Goal: Task Accomplishment & Management: Manage account settings

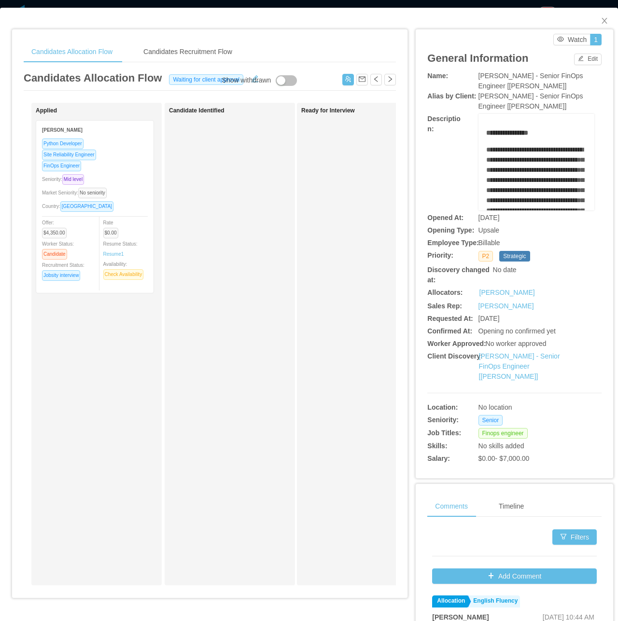
scroll to position [0, 153]
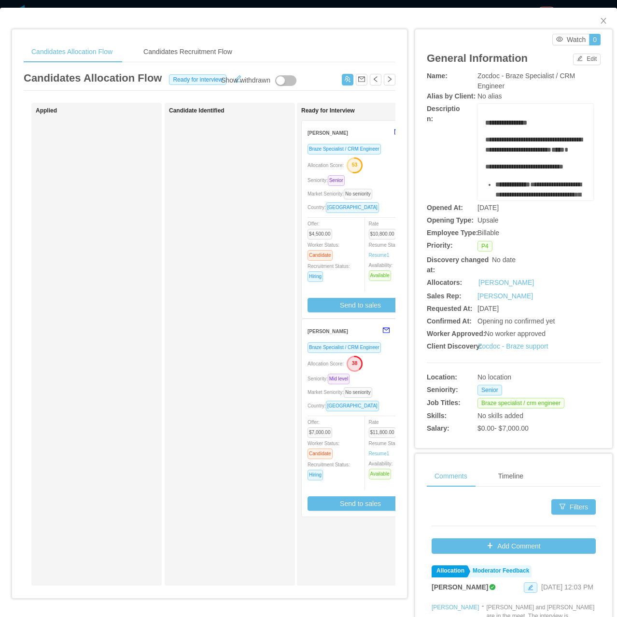
click at [358, 385] on div "Braze Specialist / CRM Engineer Allocation Score: 38 Seniority: Mid level Marke…" at bounding box center [360, 426] width 106 height 169
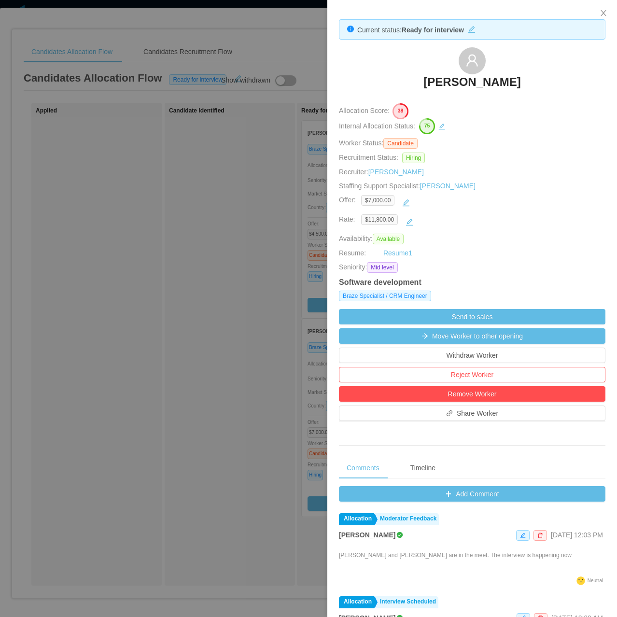
click at [267, 215] on div at bounding box center [308, 308] width 617 height 617
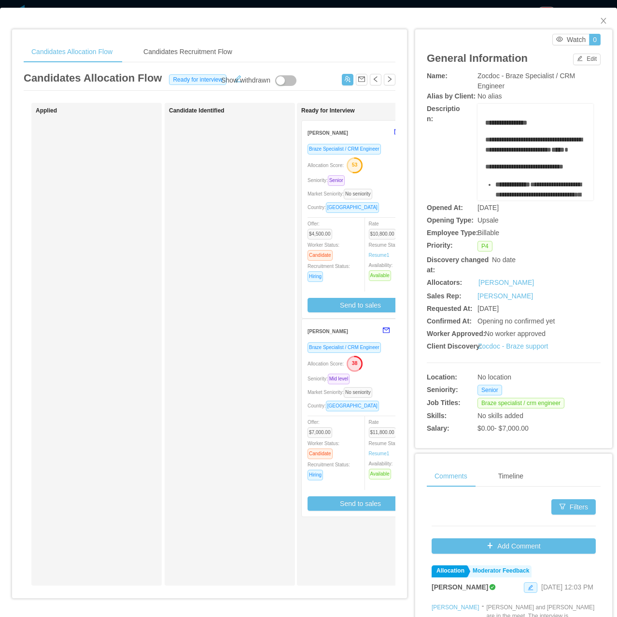
click at [383, 178] on div "Seniority: Senior" at bounding box center [360, 180] width 106 height 11
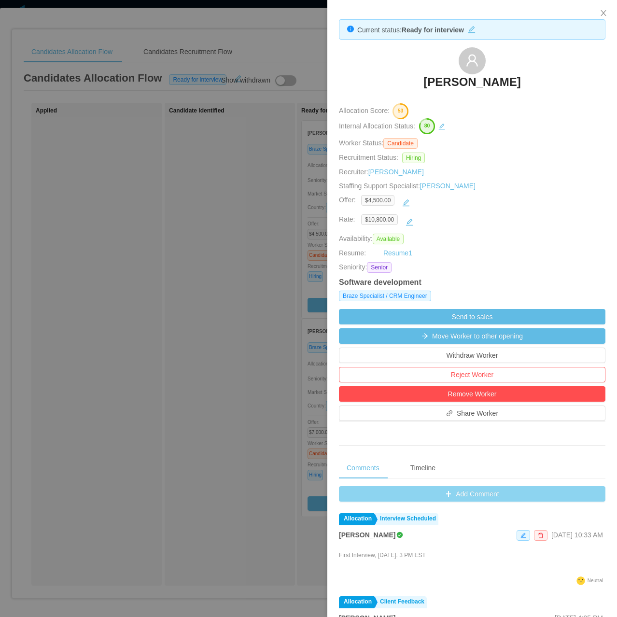
click at [464, 488] on button "Add Comment" at bounding box center [472, 493] width 266 height 15
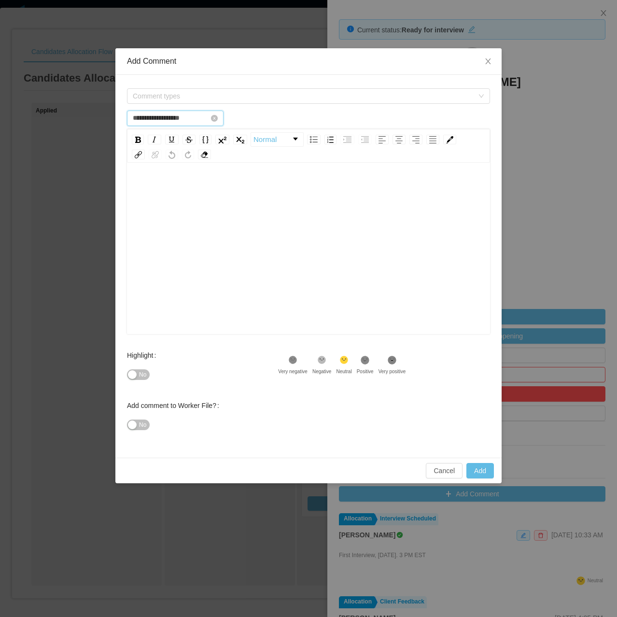
click at [167, 112] on input "**********" at bounding box center [175, 117] width 96 height 15
click at [151, 103] on span "Comment types" at bounding box center [308, 95] width 363 height 15
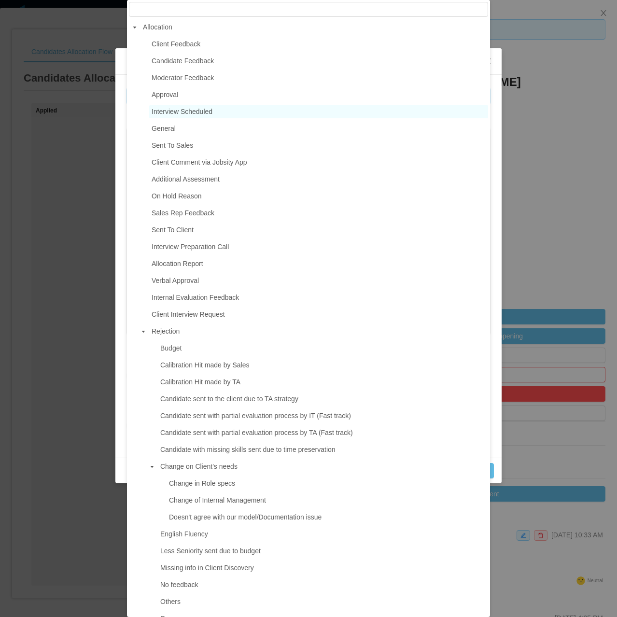
click at [178, 112] on span "Interview Scheduled" at bounding box center [181, 112] width 61 height 8
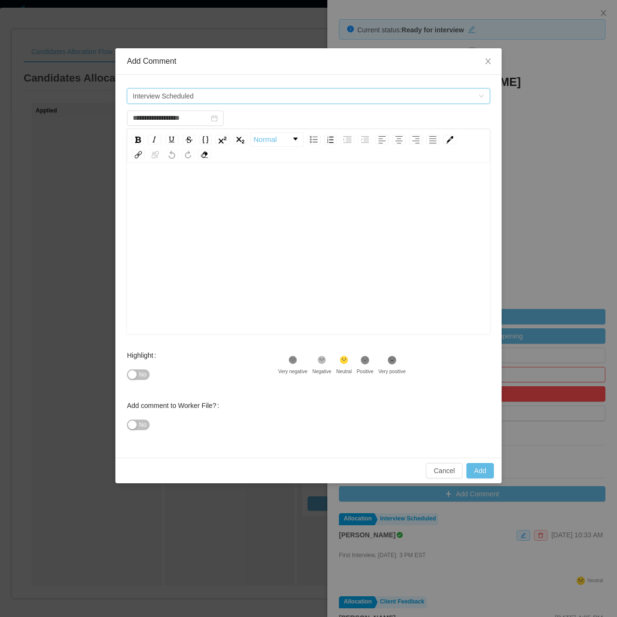
click at [179, 101] on span "Interview Scheduled" at bounding box center [163, 96] width 61 height 14
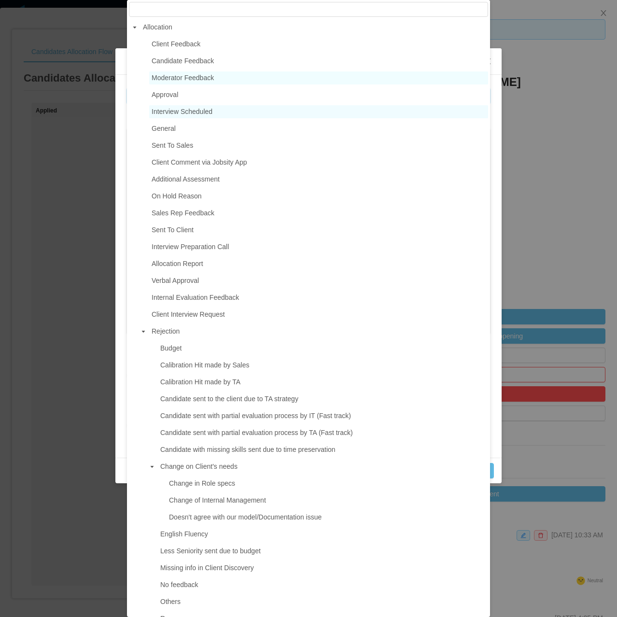
click at [189, 84] on span "Moderator Feedback" at bounding box center [318, 77] width 339 height 13
type input "**********"
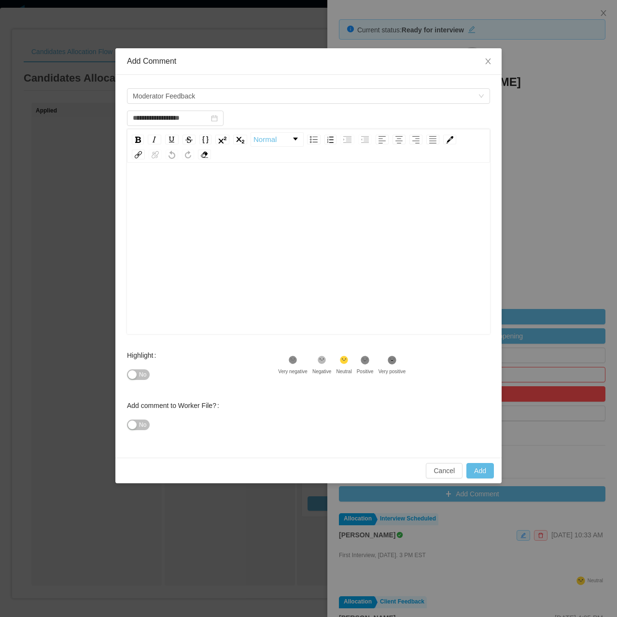
click at [208, 192] on div "rdw-editor" at bounding box center [309, 188] width 348 height 19
click at [149, 191] on span "**********" at bounding box center [217, 188] width 164 height 7
click at [143, 374] on span "No" at bounding box center [142, 375] width 7 height 10
click at [481, 474] on button "Add" at bounding box center [479, 470] width 27 height 15
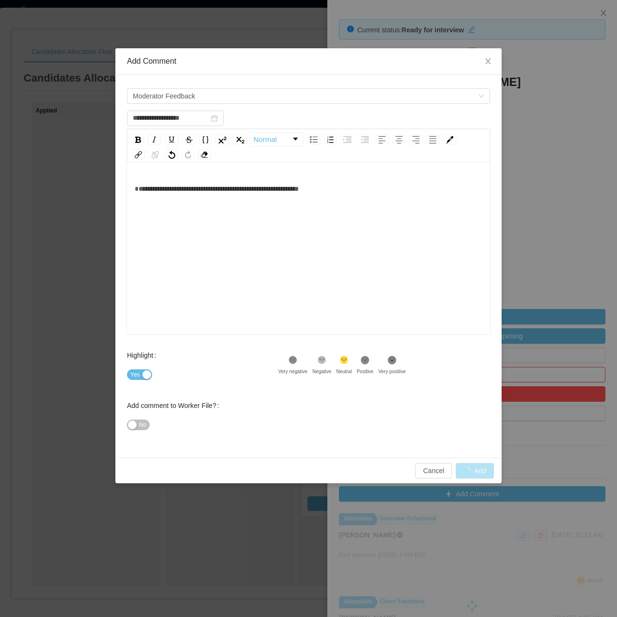
type input "**********"
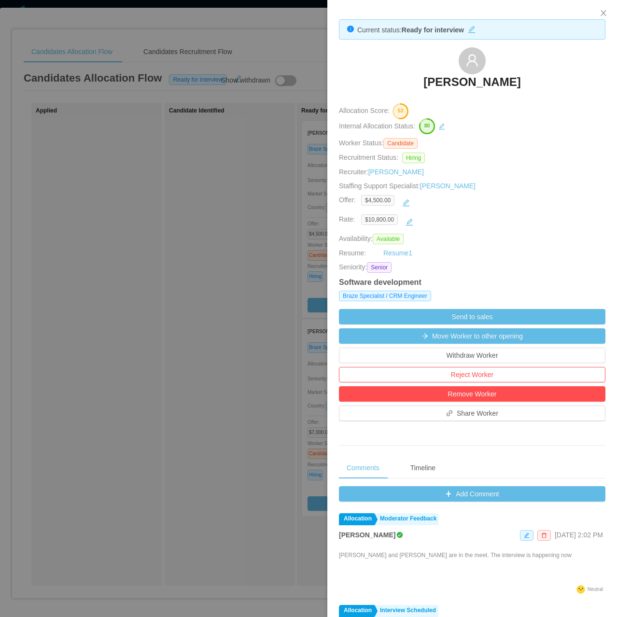
click at [163, 179] on div at bounding box center [308, 308] width 617 height 617
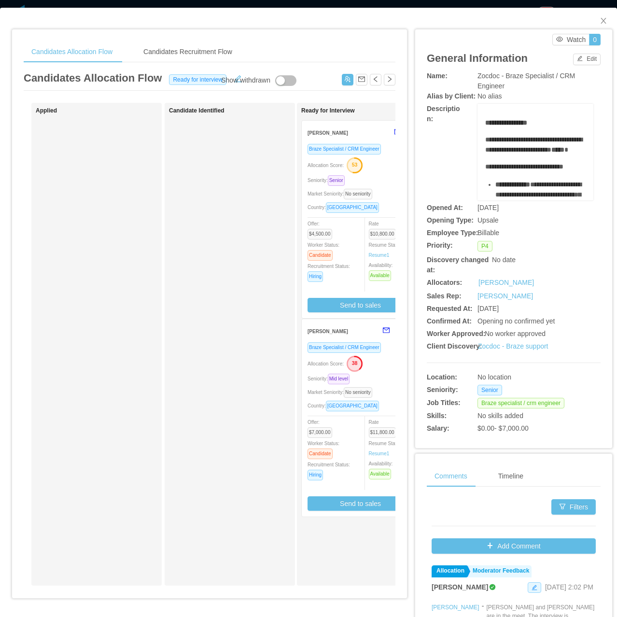
click at [364, 384] on div "Seniority: Mid level" at bounding box center [360, 378] width 106 height 11
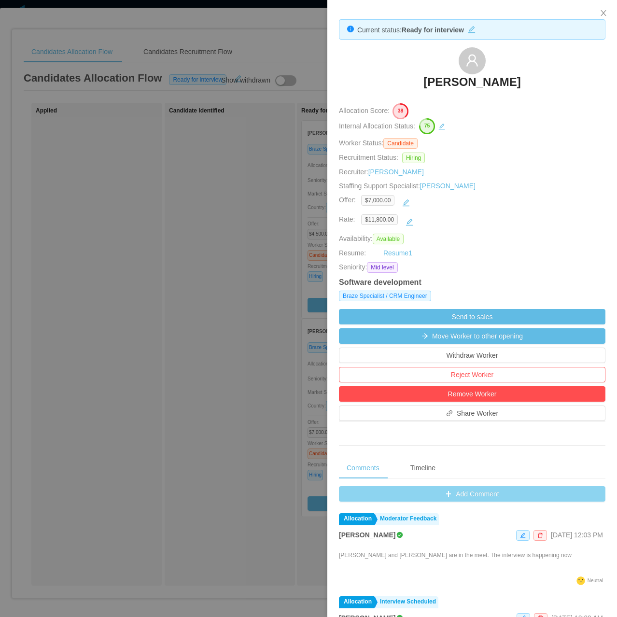
click at [458, 496] on button "Add Comment" at bounding box center [472, 493] width 266 height 15
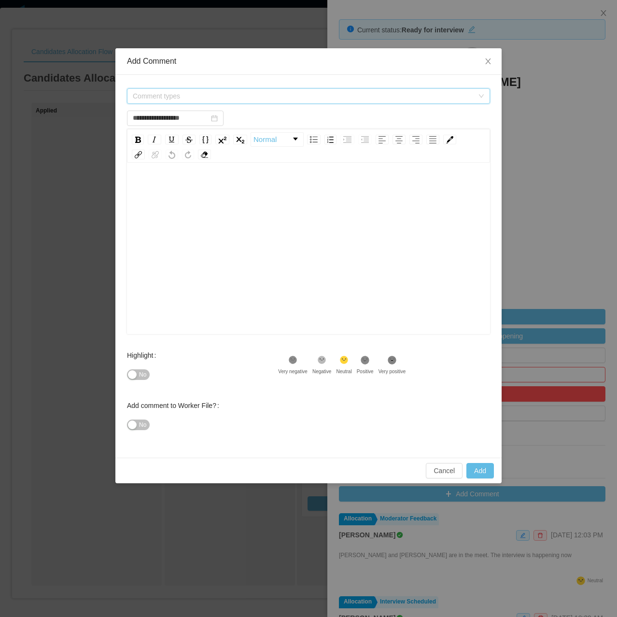
click at [269, 100] on span "Comment types" at bounding box center [303, 96] width 341 height 10
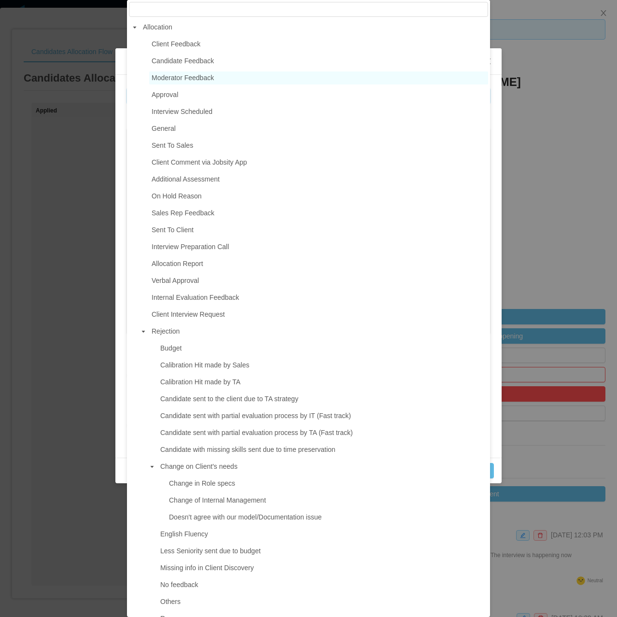
click at [282, 74] on span "Moderator Feedback" at bounding box center [318, 77] width 339 height 13
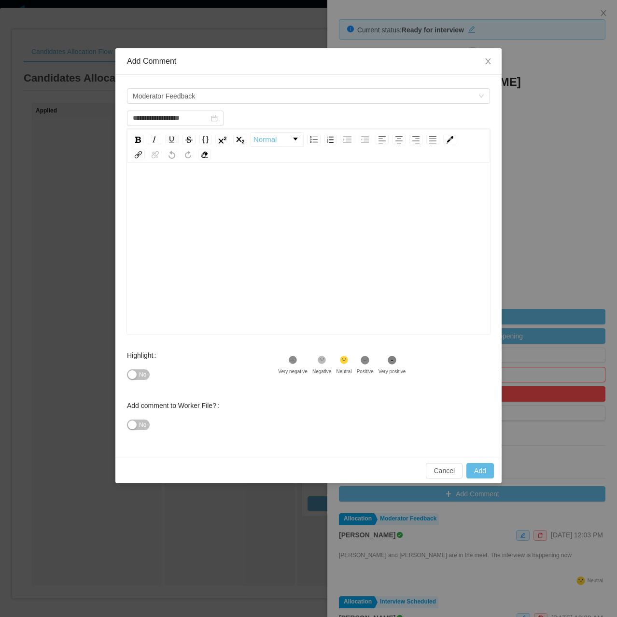
click at [282, 251] on div "rdw-editor" at bounding box center [309, 263] width 348 height 169
click at [167, 200] on div "**********" at bounding box center [309, 208] width 348 height 58
click at [356, 368] on div ".st2{fill:#2a2522} Neutral" at bounding box center [346, 365] width 20 height 20
click at [151, 384] on div "No" at bounding box center [202, 374] width 151 height 19
click at [138, 377] on button "No" at bounding box center [138, 374] width 23 height 11
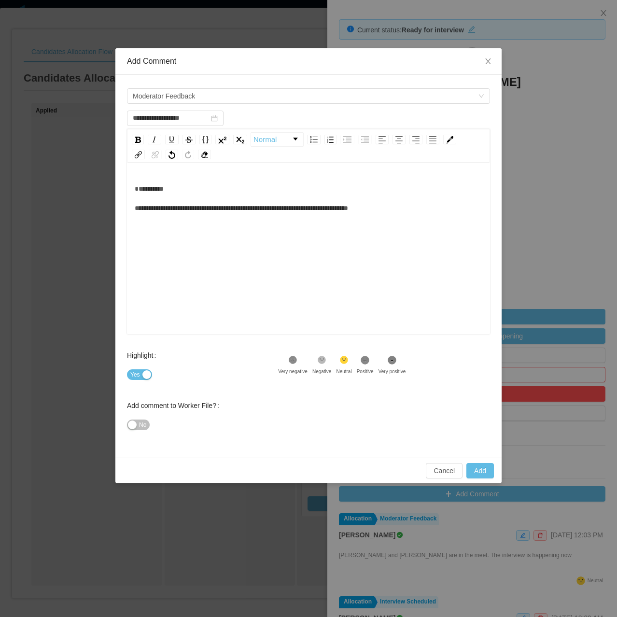
click at [357, 358] on div ".st1{fill:#232323}" at bounding box center [365, 361] width 17 height 13
click at [493, 476] on button "Add" at bounding box center [479, 470] width 27 height 15
type input "**********"
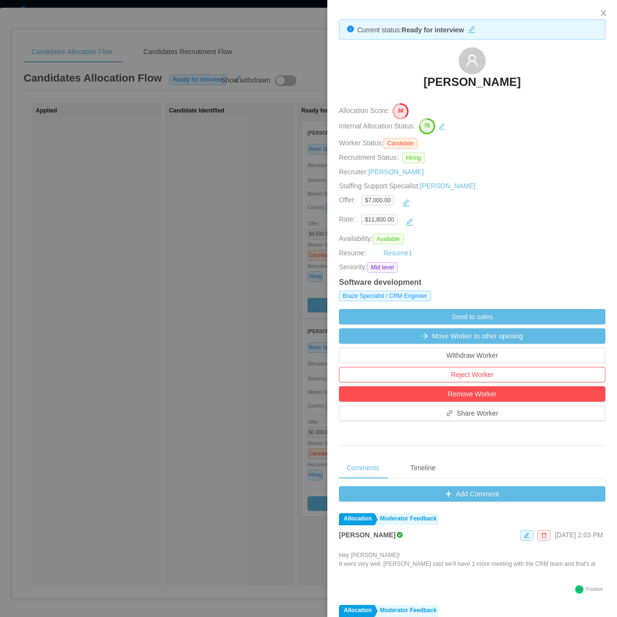
click at [243, 218] on div at bounding box center [308, 308] width 617 height 617
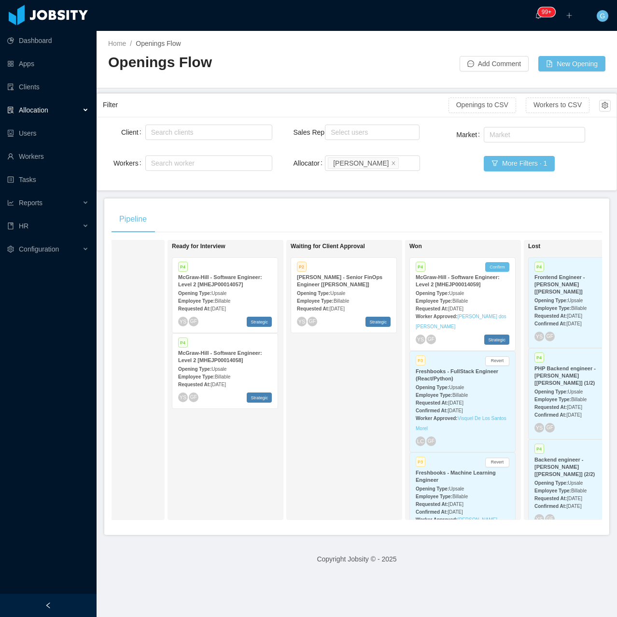
scroll to position [0, 369]
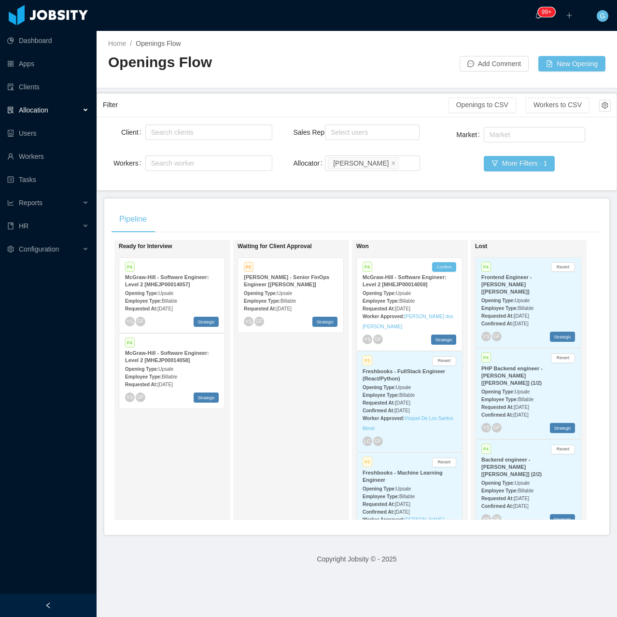
click at [436, 273] on div "P4 Confirm McGraw-Hill - Software Engineer: Level 2 [MHEJP00014059] Opening Typ…" at bounding box center [409, 304] width 105 height 93
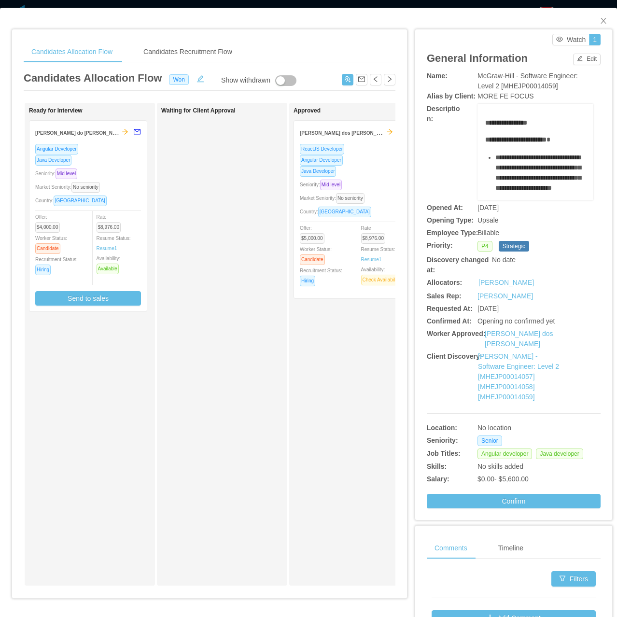
scroll to position [0, 275]
click at [599, 20] on icon "icon: close" at bounding box center [603, 21] width 8 height 8
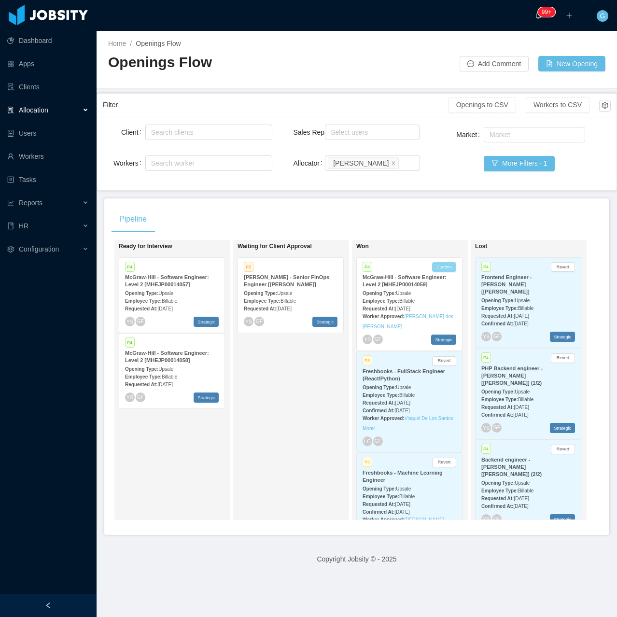
click at [434, 267] on button "Confirm" at bounding box center [444, 267] width 24 height 10
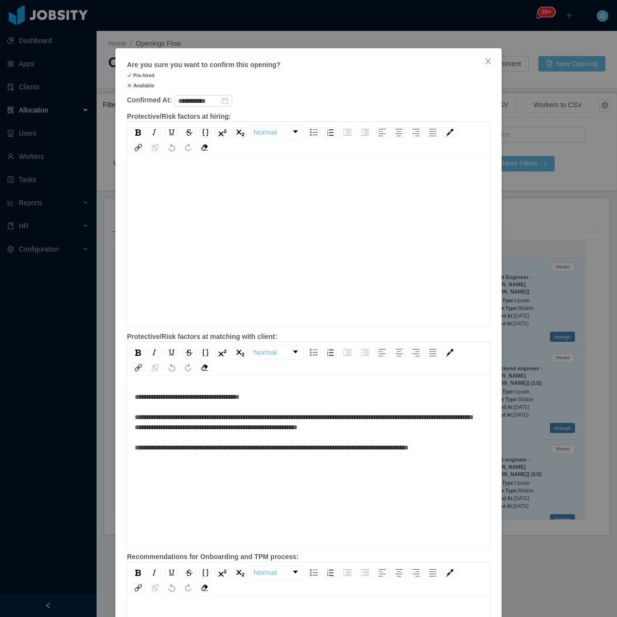
click at [257, 199] on div "rdw-editor" at bounding box center [309, 256] width 348 height 169
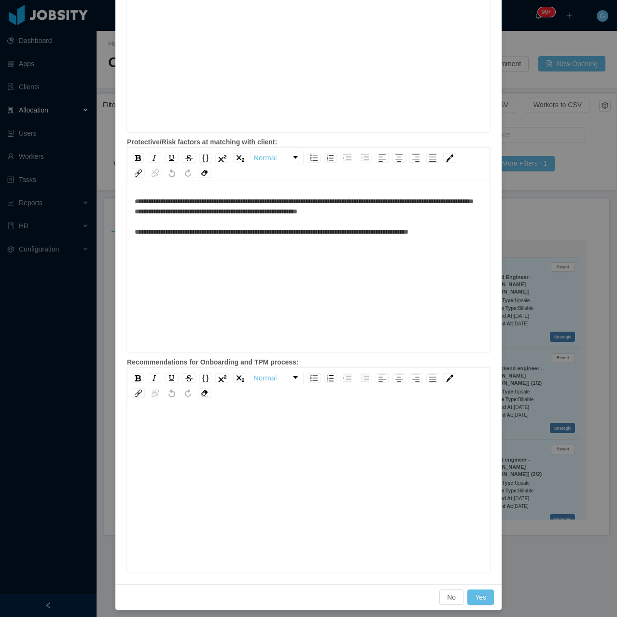
scroll to position [199, 0]
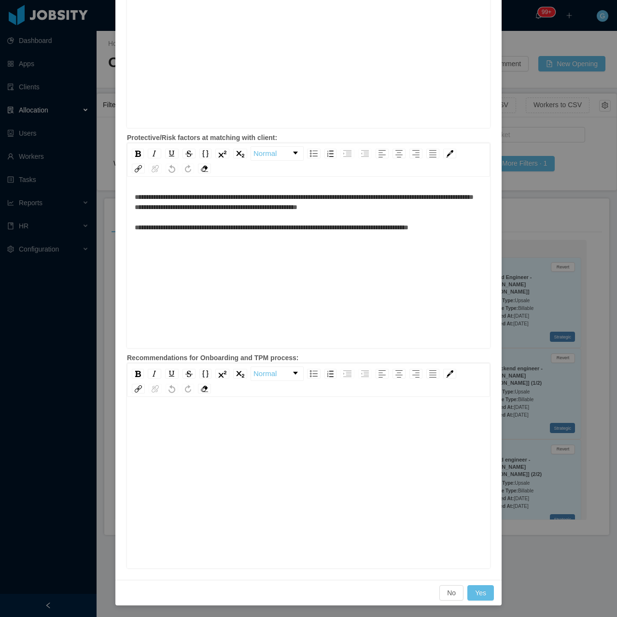
click at [182, 489] on div "rdw-editor" at bounding box center [309, 476] width 348 height 169
drag, startPoint x: 134, startPoint y: 423, endPoint x: 371, endPoint y: 440, distance: 238.5
click at [371, 440] on div "**********" at bounding box center [309, 497] width 348 height 169
click at [256, 417] on span "**********" at bounding box center [203, 417] width 131 height 7
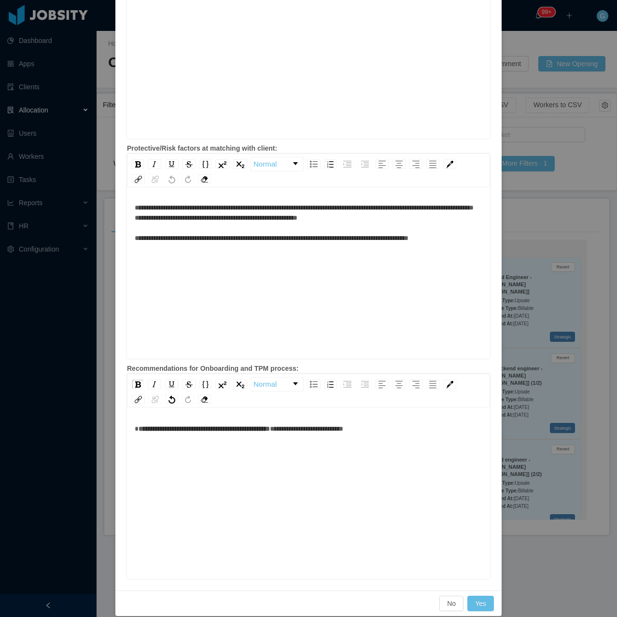
scroll to position [199, 0]
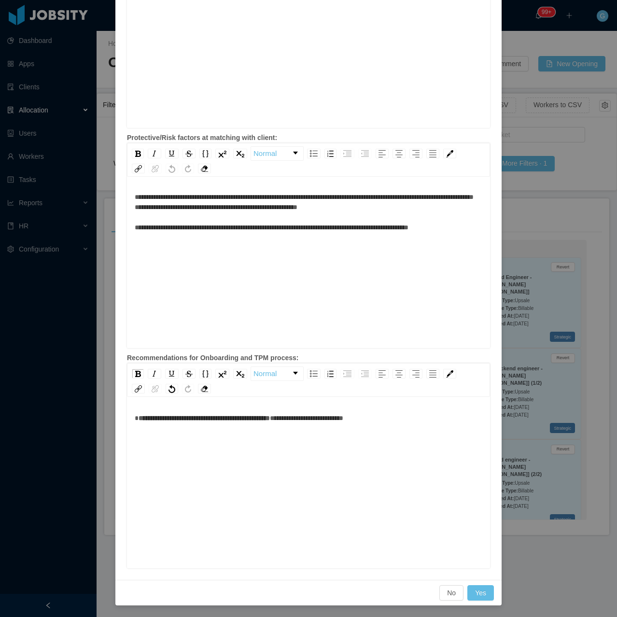
click at [387, 424] on div "**********" at bounding box center [309, 497] width 348 height 169
click at [386, 408] on div "**********" at bounding box center [308, 483] width 363 height 169
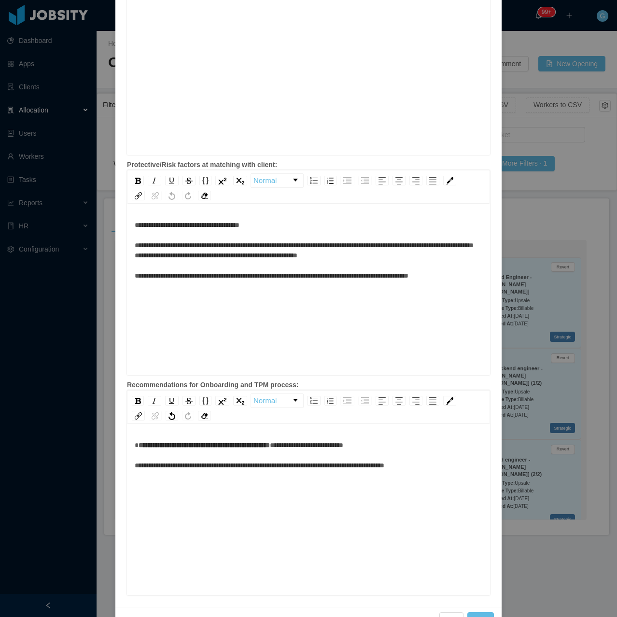
scroll to position [6, 0]
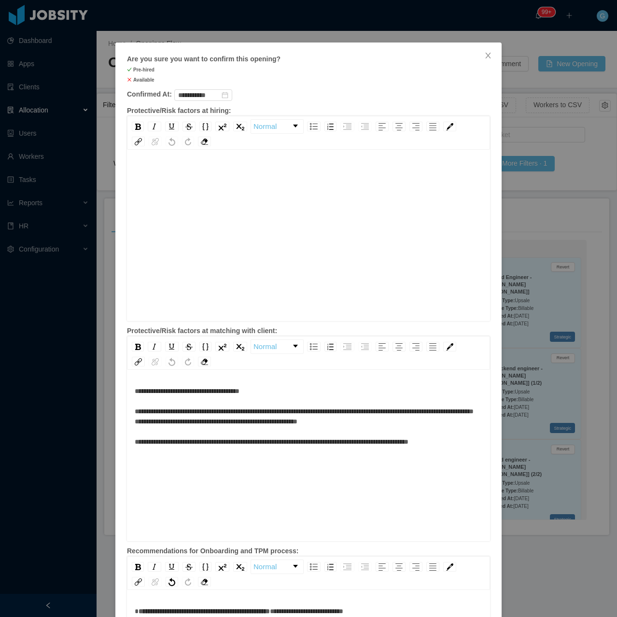
click at [170, 190] on div "rdw-editor" at bounding box center [309, 229] width 348 height 169
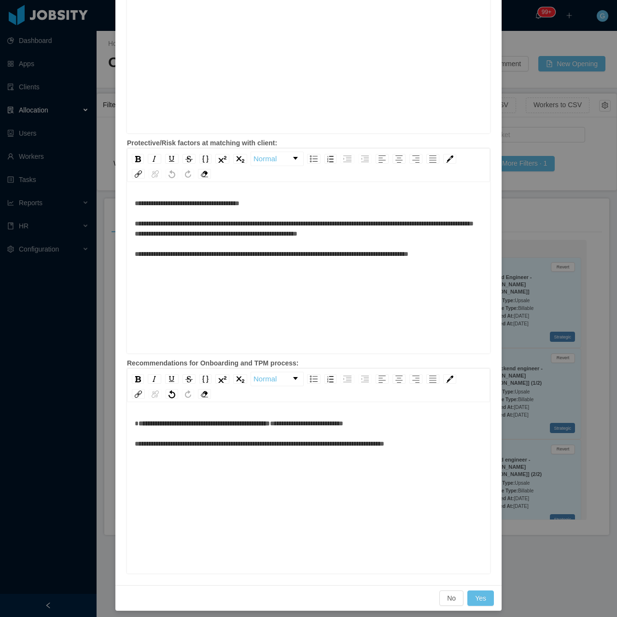
scroll to position [199, 0]
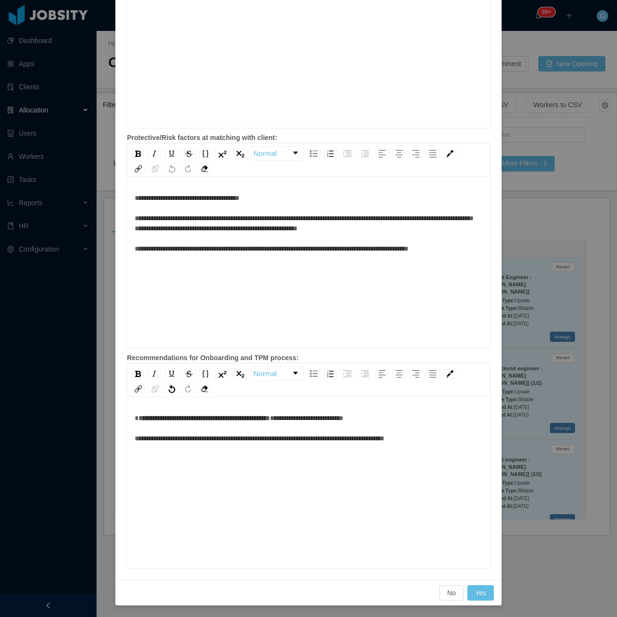
click at [445, 449] on div "**********" at bounding box center [309, 497] width 348 height 169
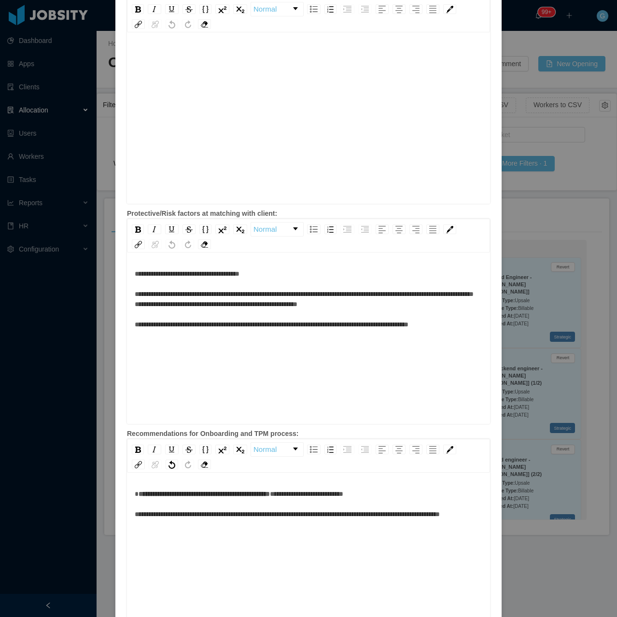
scroll to position [0, 0]
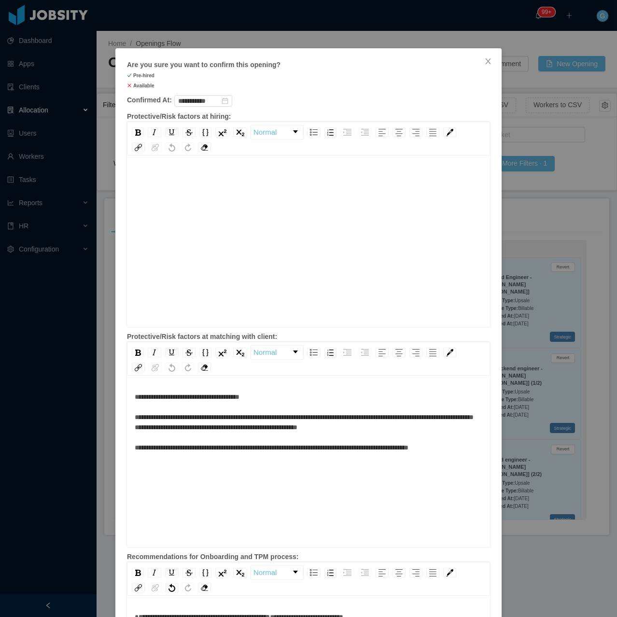
click at [182, 196] on div "rdw-editor" at bounding box center [309, 235] width 348 height 169
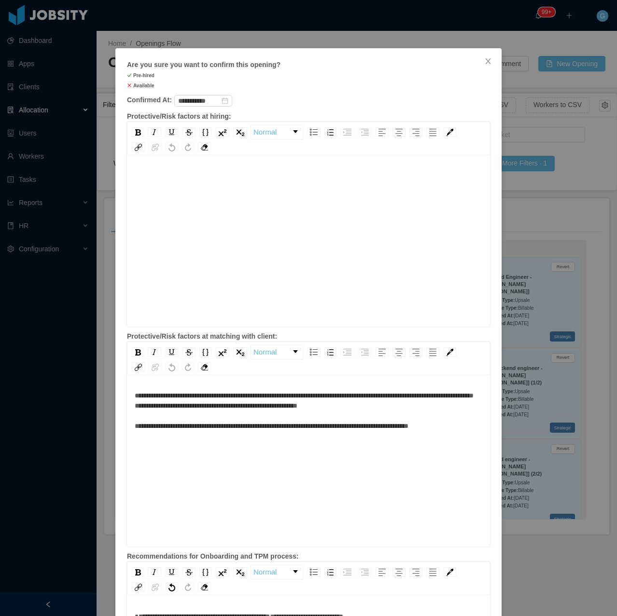
click at [201, 217] on div "rdw-editor" at bounding box center [309, 235] width 348 height 169
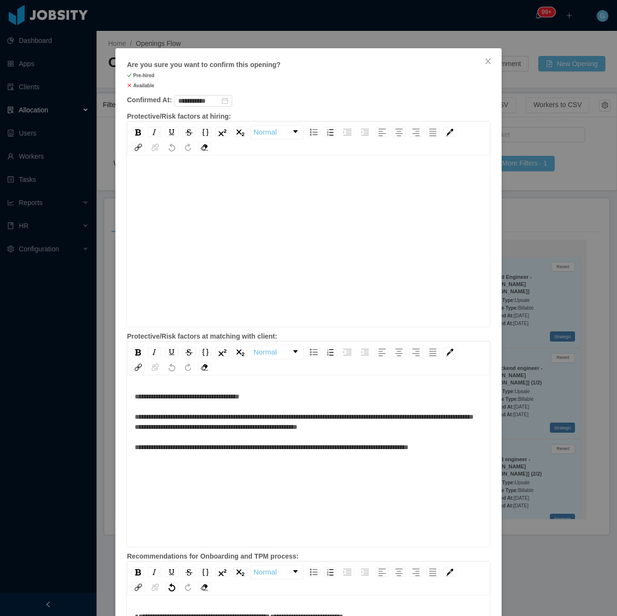
click at [198, 226] on div "rdw-editor" at bounding box center [309, 256] width 348 height 169
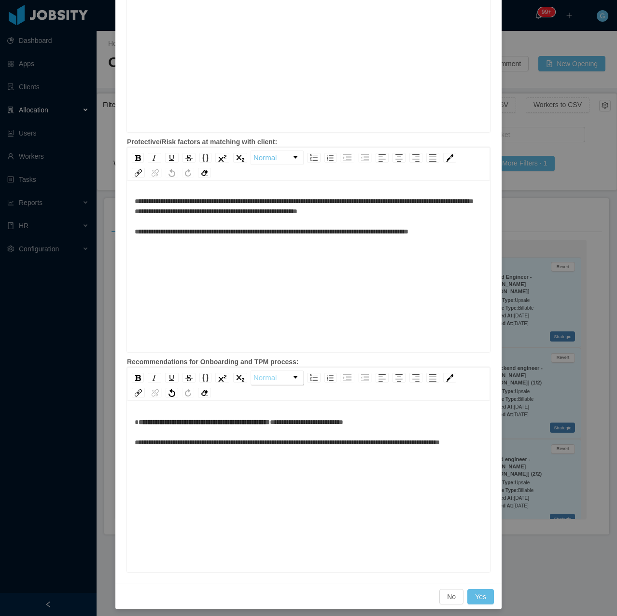
scroll to position [199, 0]
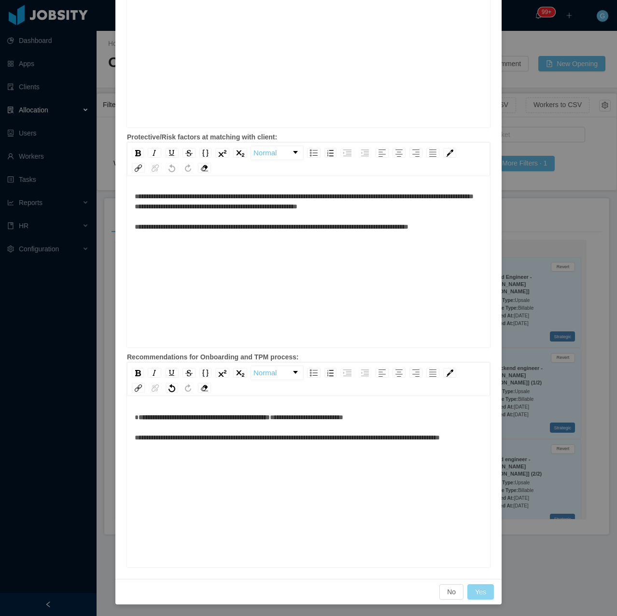
click at [474, 596] on button "Yes" at bounding box center [480, 591] width 27 height 15
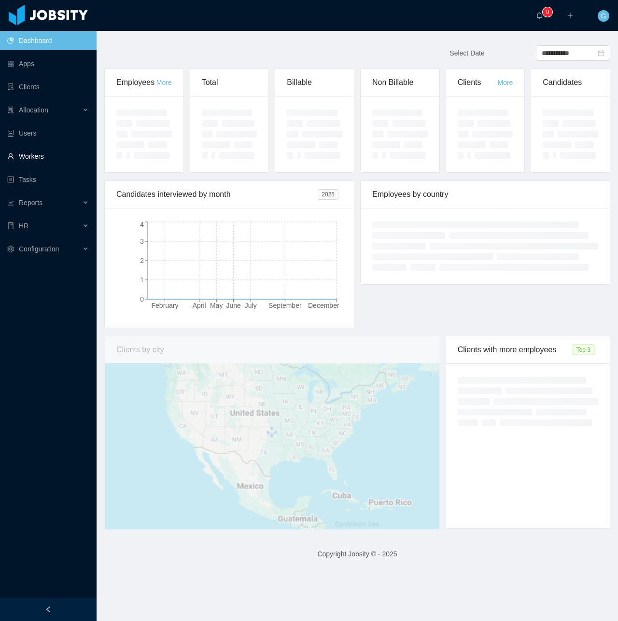
click at [46, 148] on link "Workers" at bounding box center [48, 156] width 82 height 19
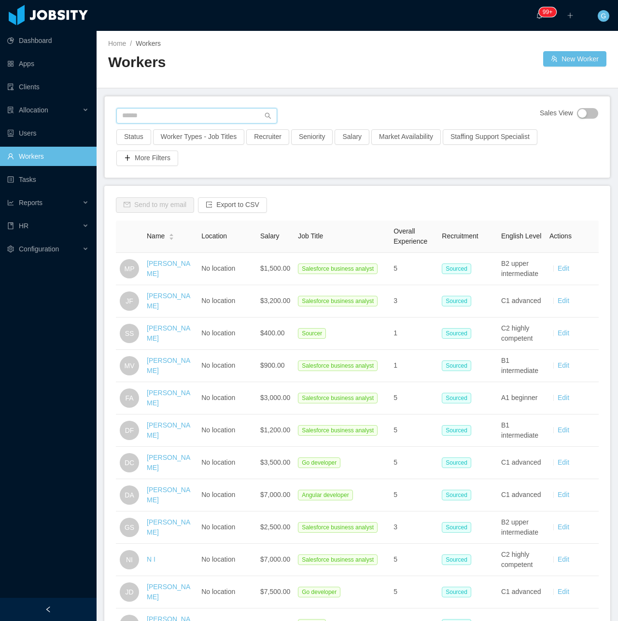
click at [144, 113] on input "text" at bounding box center [196, 115] width 161 height 15
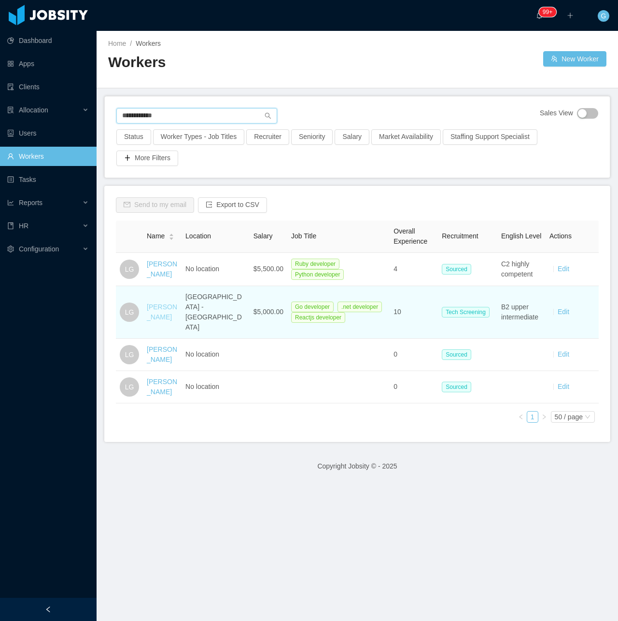
type input "**********"
click at [152, 307] on link "Lucas Garcia" at bounding box center [162, 312] width 30 height 18
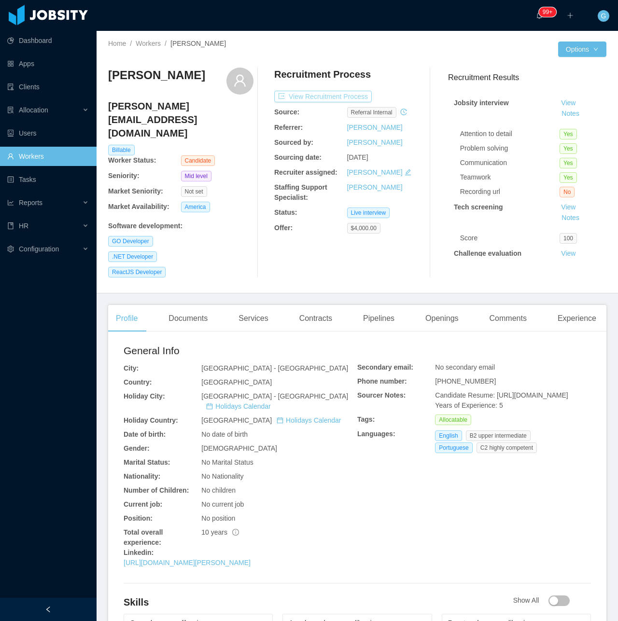
click at [322, 97] on button "View Recruitment Process" at bounding box center [322, 97] width 97 height 12
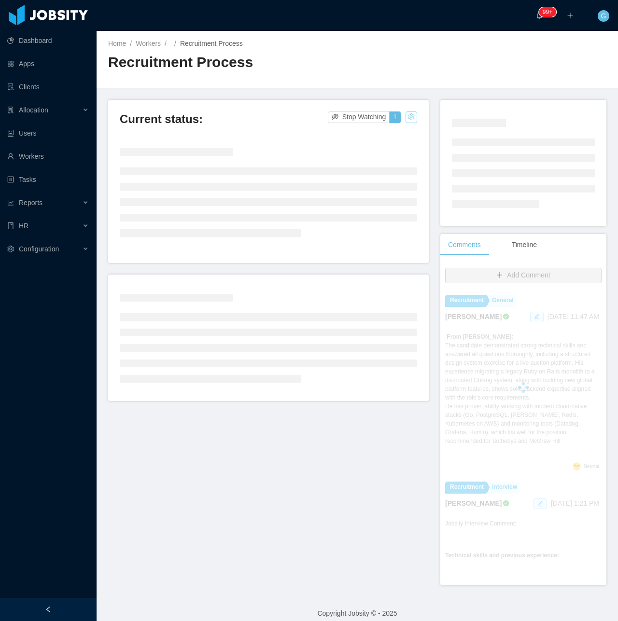
click at [407, 121] on button "button" at bounding box center [411, 117] width 12 height 12
click at [394, 522] on div "Current status: Stop Watching 1 Comments Timeline Add Comment Recruitment Gener…" at bounding box center [357, 342] width 498 height 485
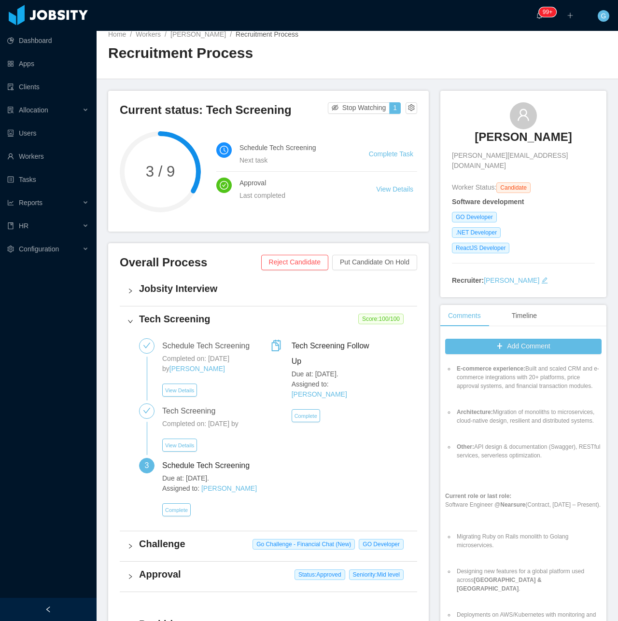
scroll to position [531, 0]
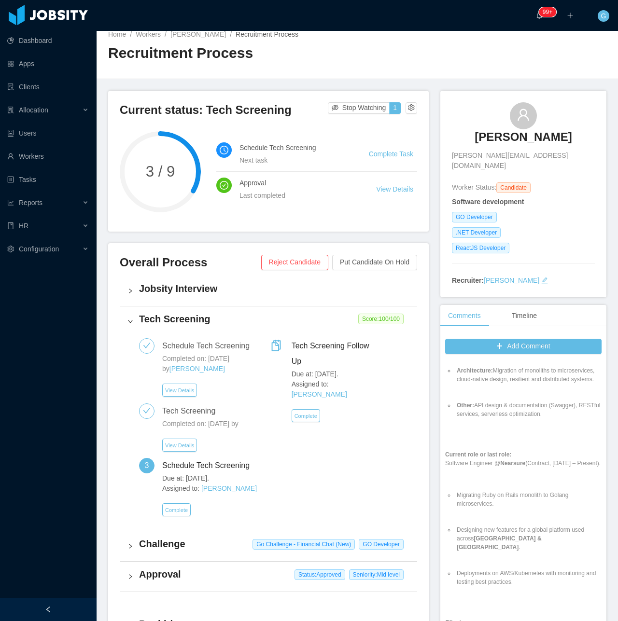
click at [167, 295] on h4 "Jobsity Interview" at bounding box center [274, 289] width 270 height 14
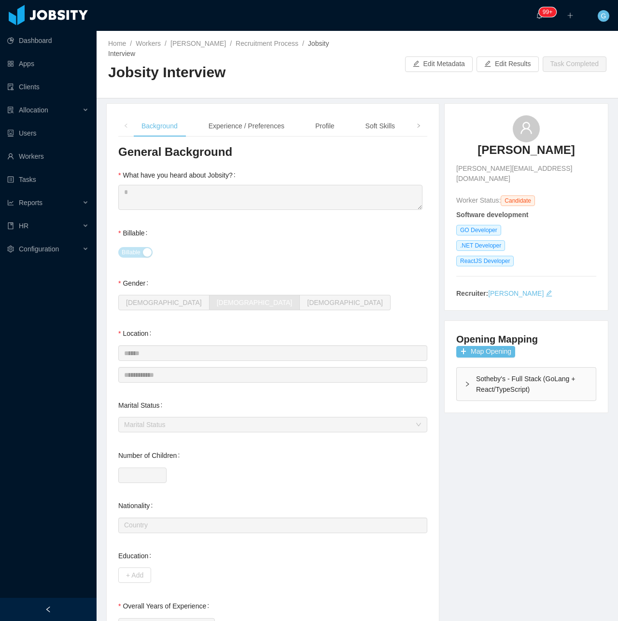
drag, startPoint x: 230, startPoint y: 90, endPoint x: 232, endPoint y: 101, distance: 11.4
click at [230, 90] on main "**********" at bounding box center [356, 326] width 521 height 590
click at [233, 104] on div "**********" at bounding box center [273, 406] width 332 height 605
click at [236, 115] on div "Experience / Preferences" at bounding box center [246, 126] width 91 height 22
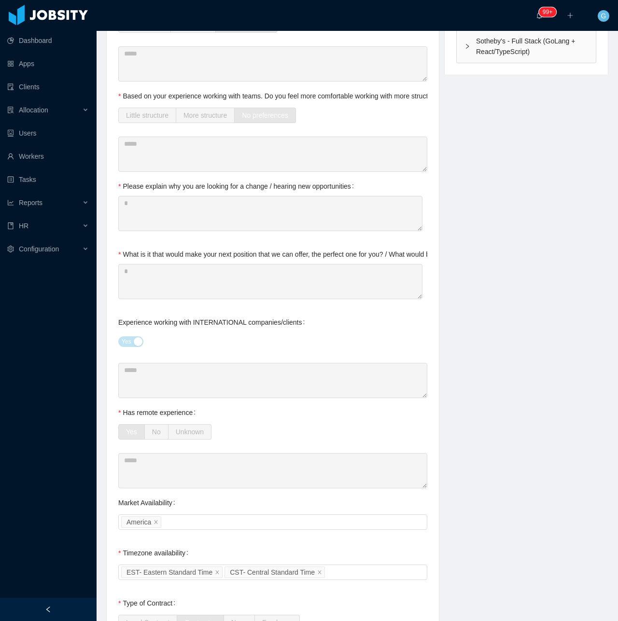
scroll to position [675, 0]
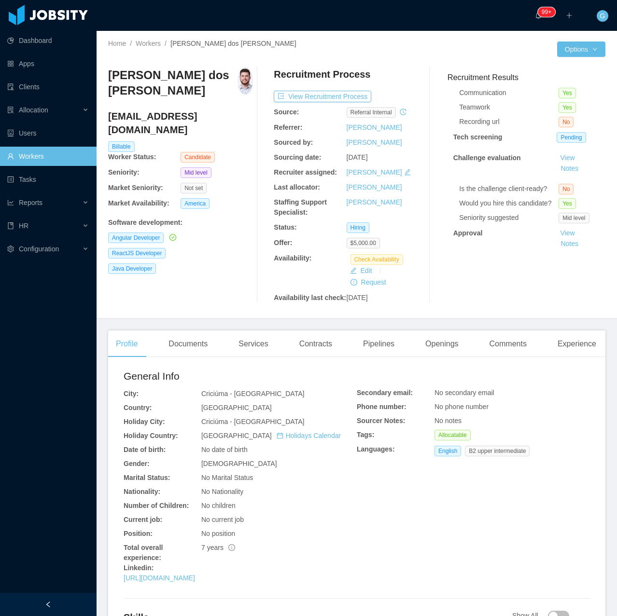
scroll to position [96, 0]
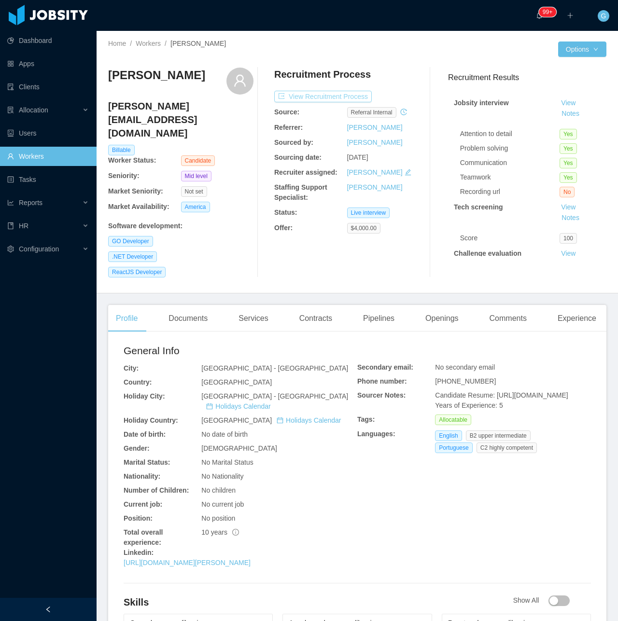
click at [315, 93] on button "View Recruitment Process" at bounding box center [322, 97] width 97 height 12
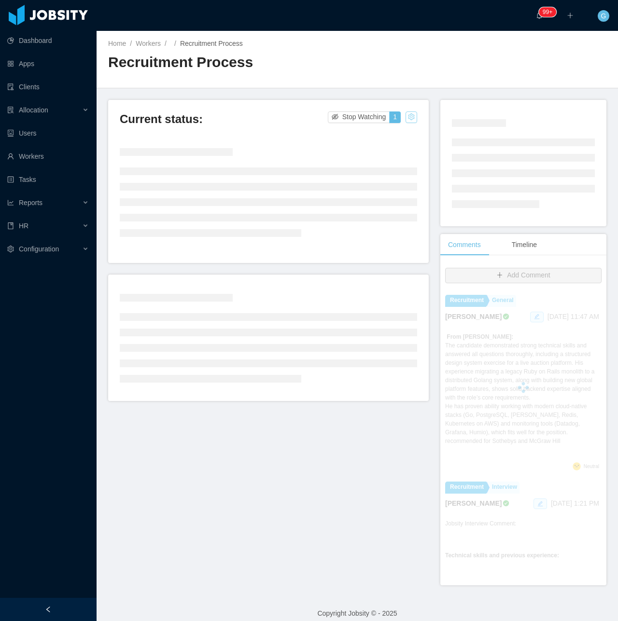
click at [405, 117] on button "button" at bounding box center [411, 117] width 12 height 12
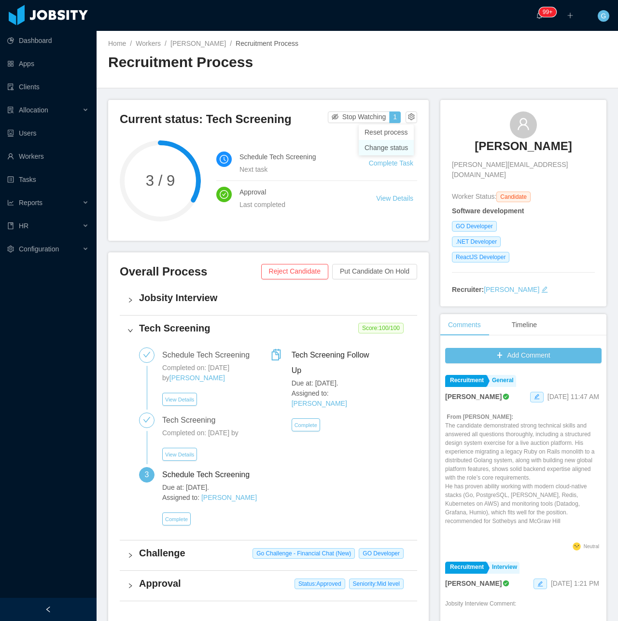
click at [387, 146] on div "Change status" at bounding box center [385, 147] width 43 height 11
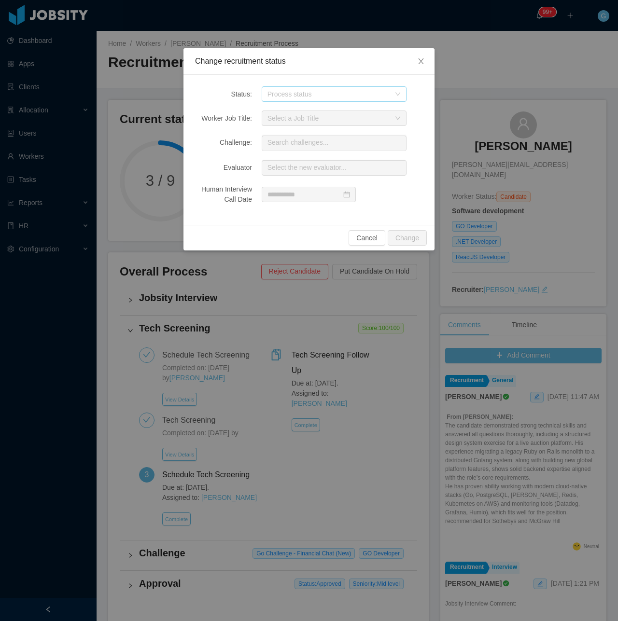
click at [306, 95] on div "Process status" at bounding box center [328, 94] width 123 height 10
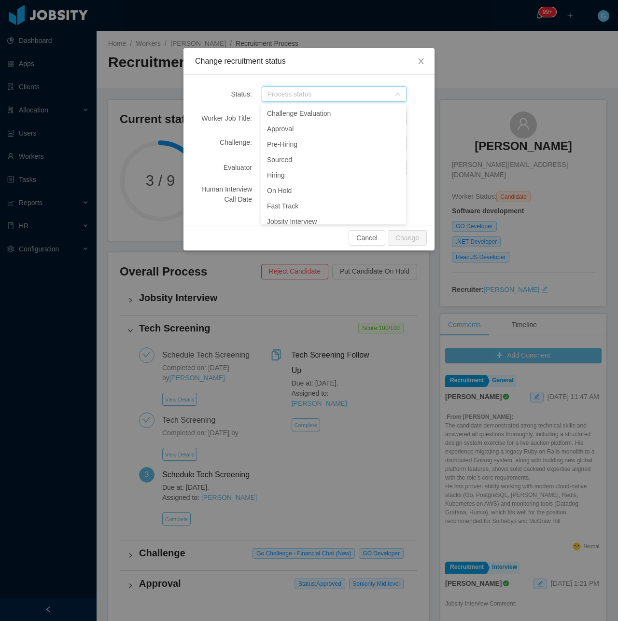
scroll to position [115, 0]
click at [289, 119] on li "Pre-Hiring" at bounding box center [333, 121] width 145 height 15
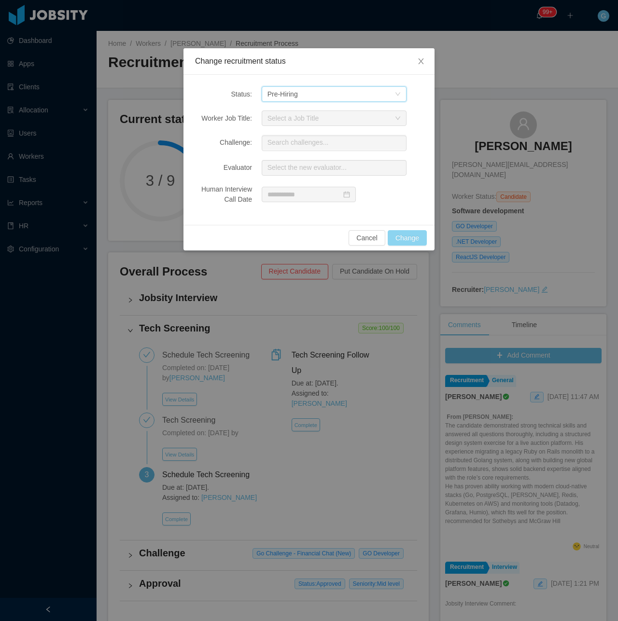
click at [410, 234] on button "Change" at bounding box center [406, 237] width 39 height 15
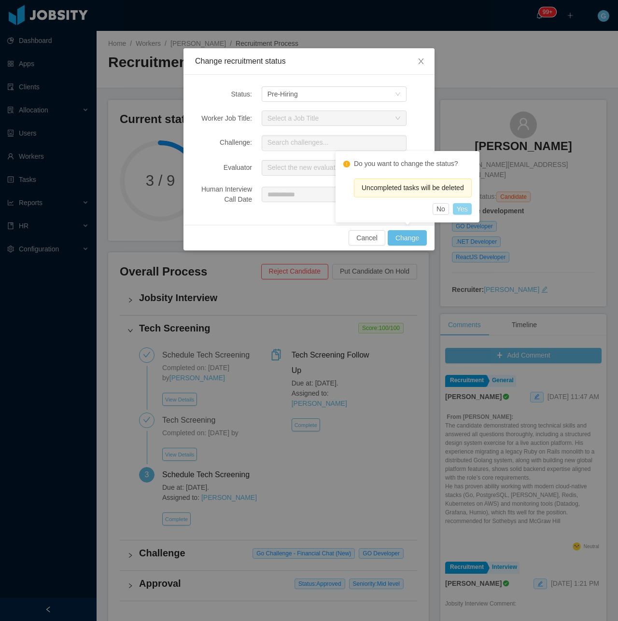
click at [461, 205] on button "Yes" at bounding box center [462, 209] width 19 height 12
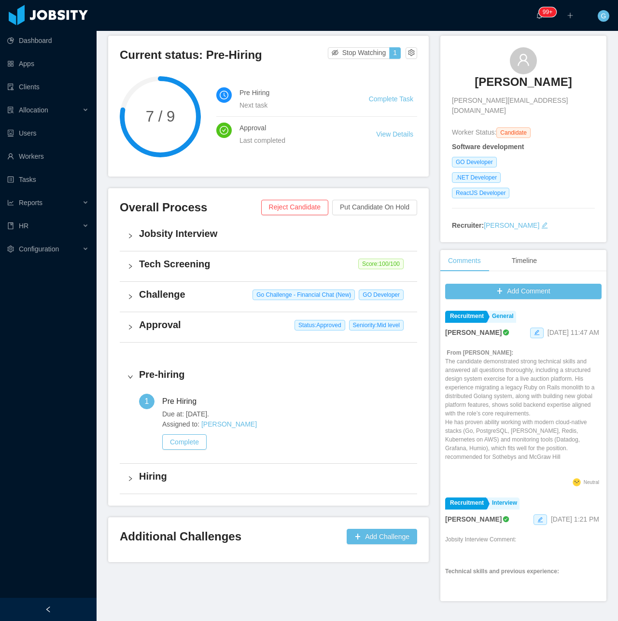
scroll to position [79, 0]
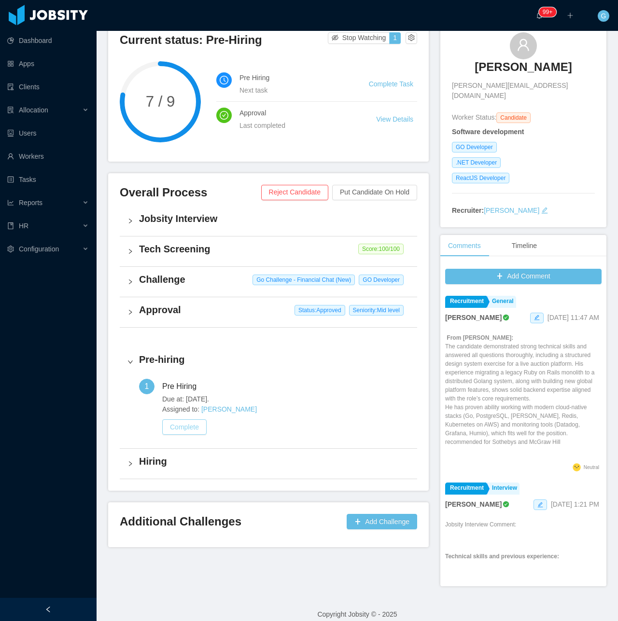
click at [191, 422] on button "Complete" at bounding box center [184, 426] width 44 height 15
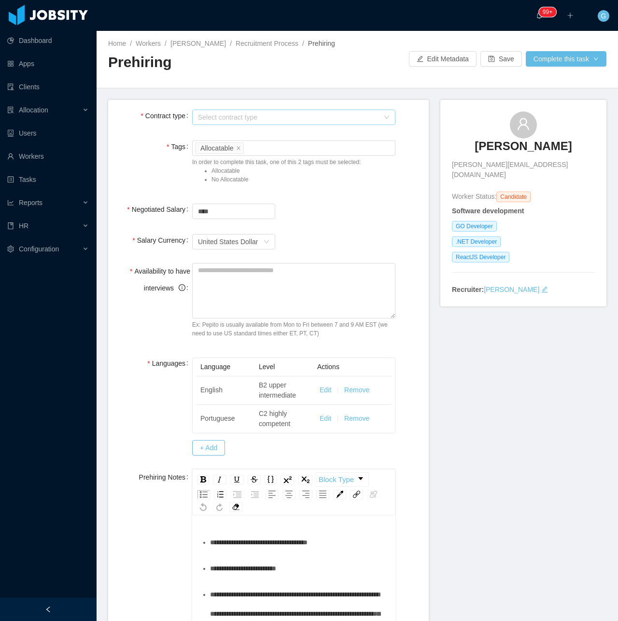
click at [200, 117] on div "Select contract type" at bounding box center [288, 117] width 181 height 10
click at [215, 171] on li "[GEOGRAPHIC_DATA]" at bounding box center [291, 166] width 200 height 15
drag, startPoint x: 243, startPoint y: 210, endPoint x: 58, endPoint y: 200, distance: 185.1
click at [58, 200] on section "**********" at bounding box center [309, 310] width 618 height 621
type input "*******"
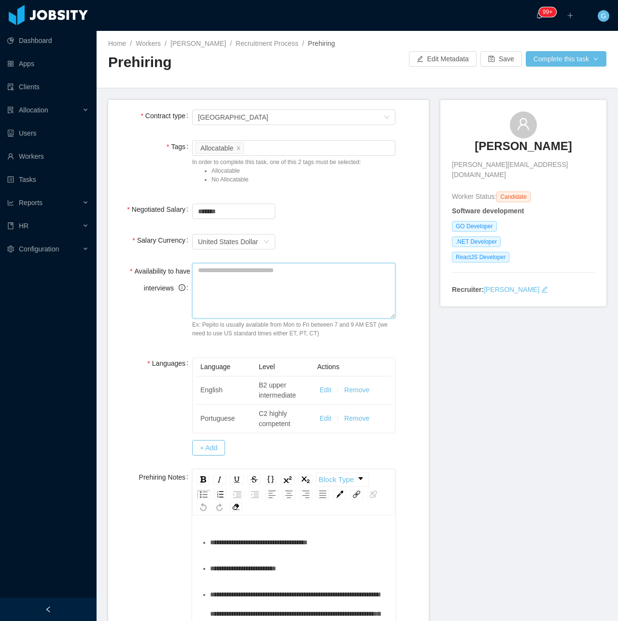
click at [242, 315] on textarea "Availability to have interviews" at bounding box center [293, 290] width 203 height 55
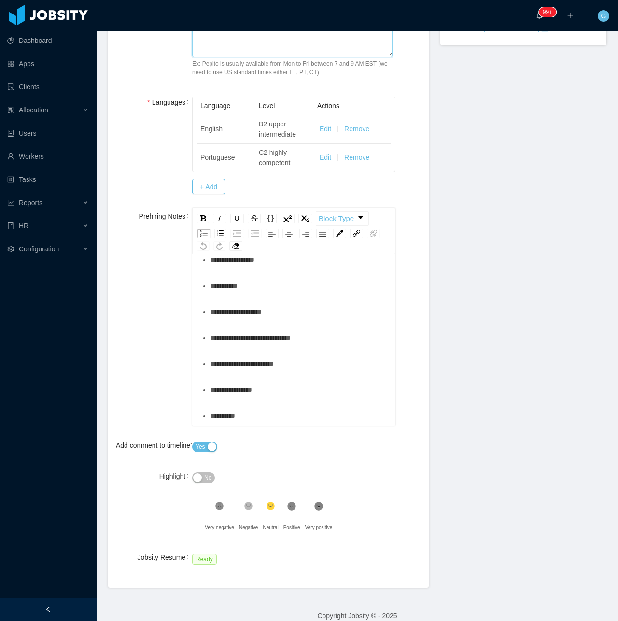
scroll to position [273, 0]
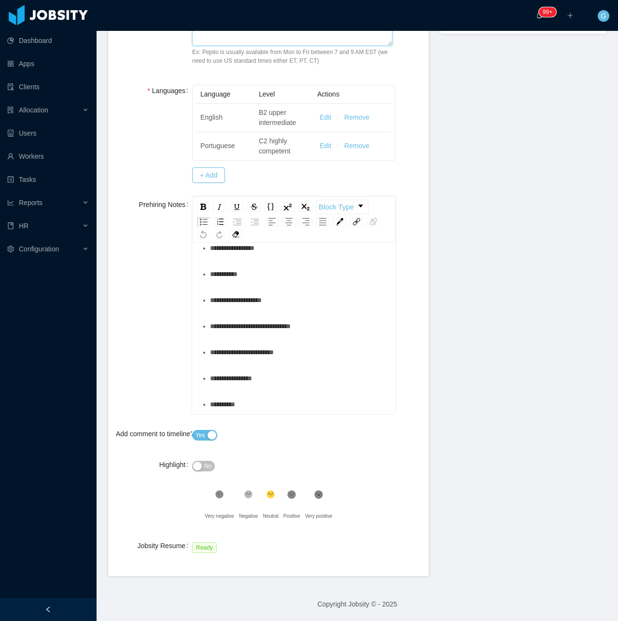
type textarea "*"
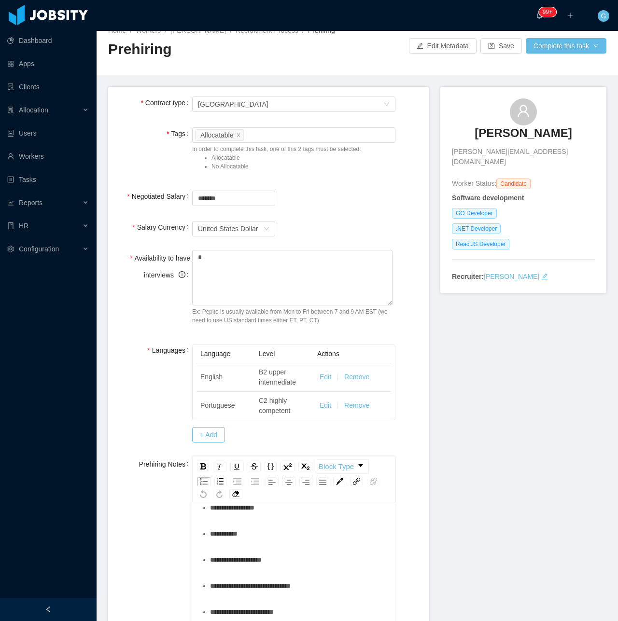
scroll to position [0, 0]
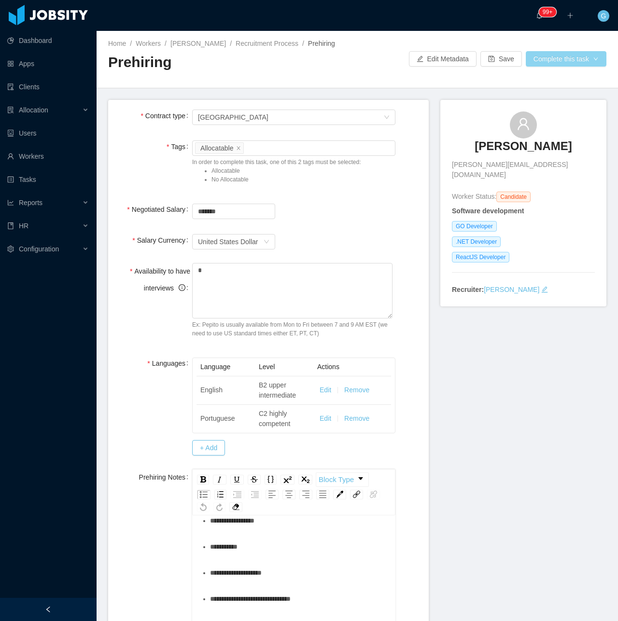
click at [559, 57] on button "Complete this task" at bounding box center [565, 58] width 81 height 15
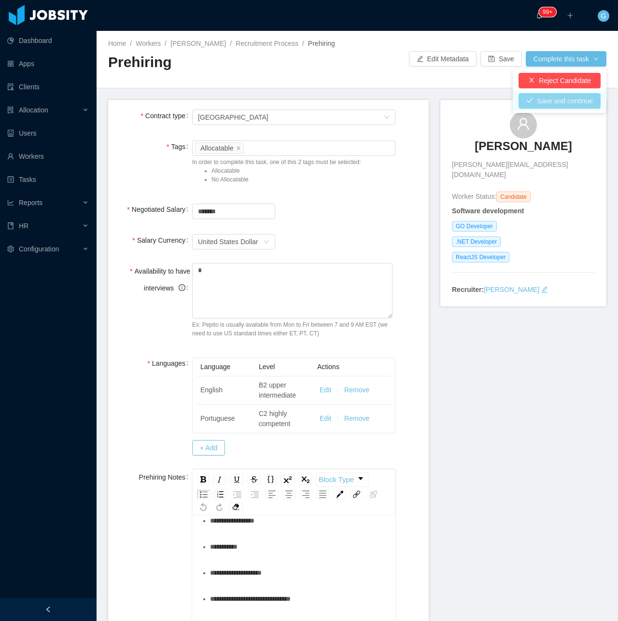
click at [529, 101] on button "Save and continue" at bounding box center [559, 100] width 82 height 15
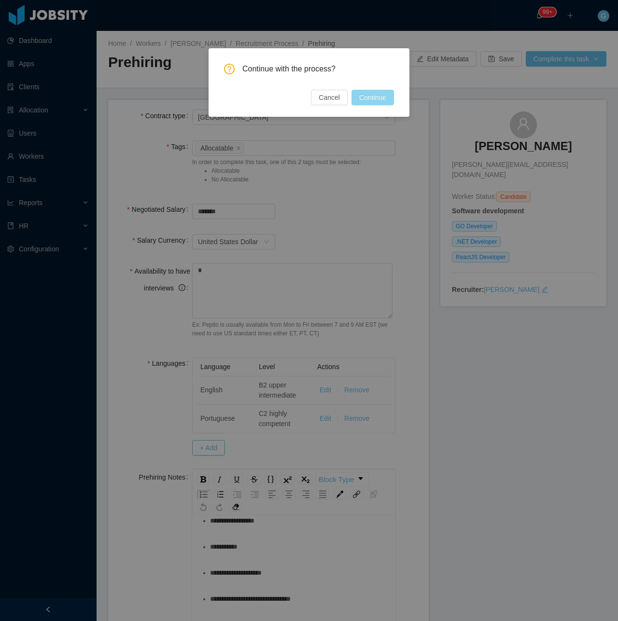
click at [364, 98] on button "Continue" at bounding box center [372, 97] width 42 height 15
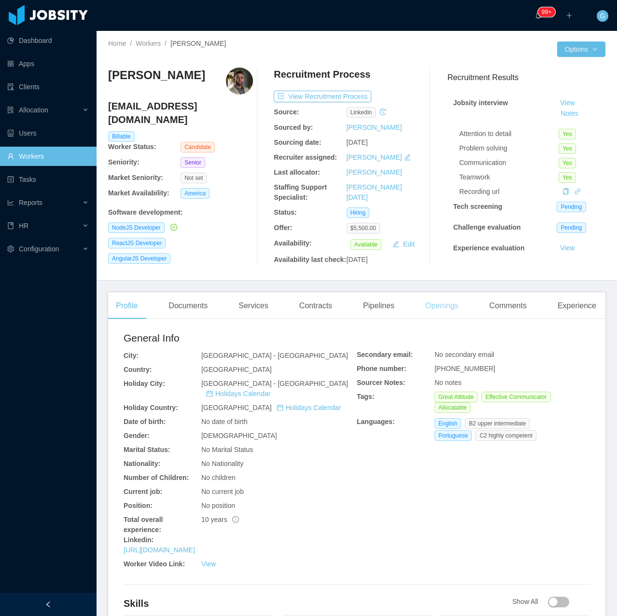
click at [429, 316] on div "Openings" at bounding box center [441, 305] width 49 height 27
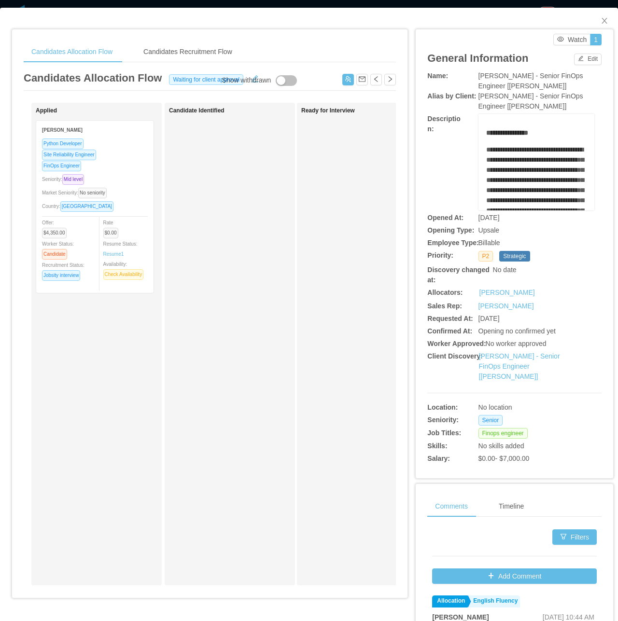
scroll to position [0, 153]
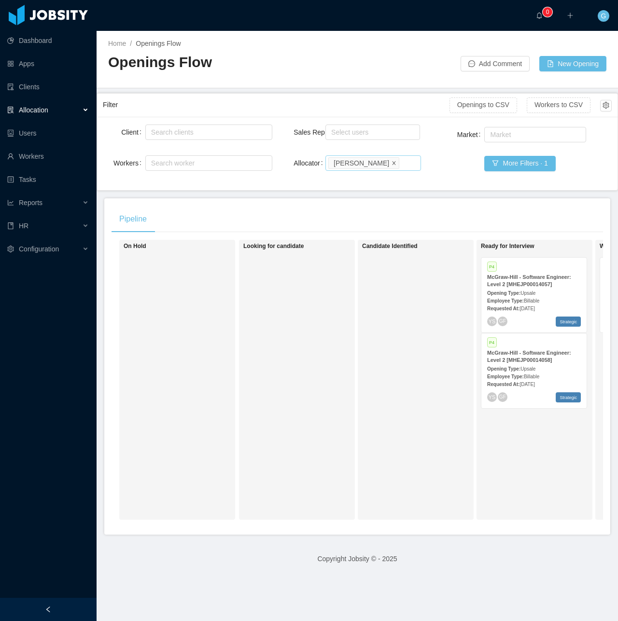
click at [391, 167] on span at bounding box center [393, 162] width 5 height 9
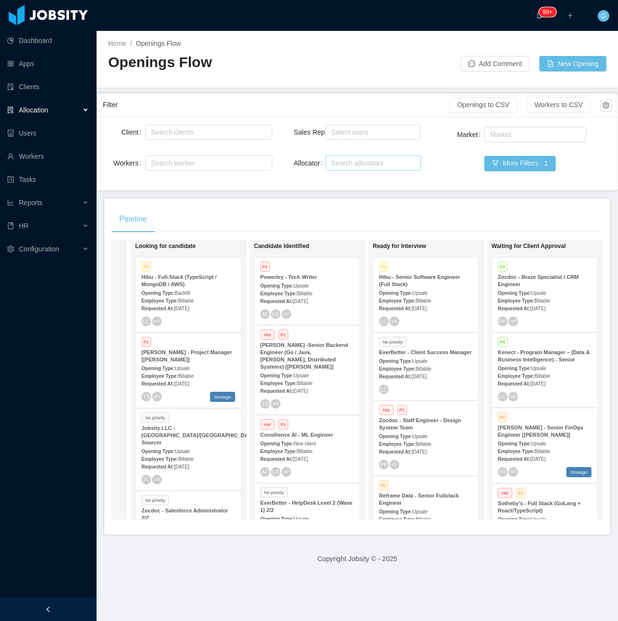
scroll to position [0, 110]
click at [338, 170] on div "Search allocators" at bounding box center [371, 163] width 87 height 14
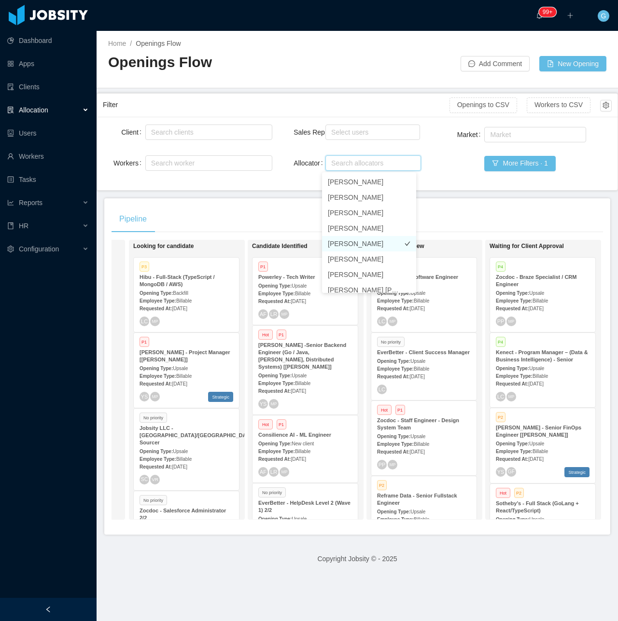
click at [355, 236] on li "[PERSON_NAME]" at bounding box center [369, 243] width 94 height 15
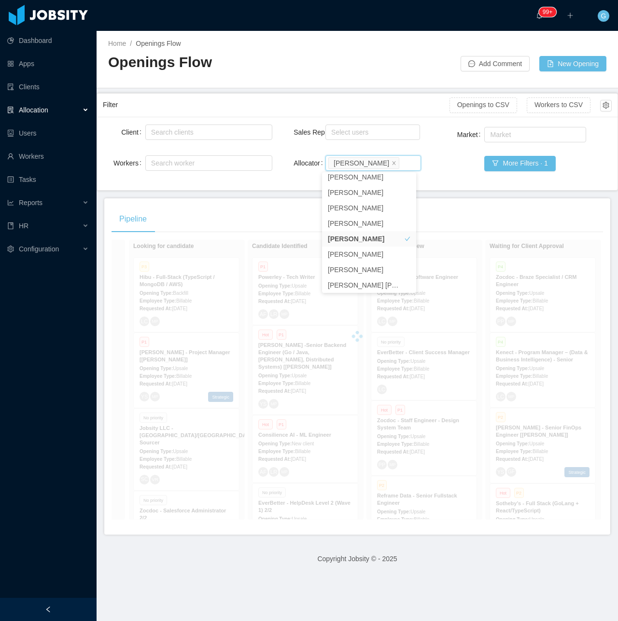
scroll to position [2, 0]
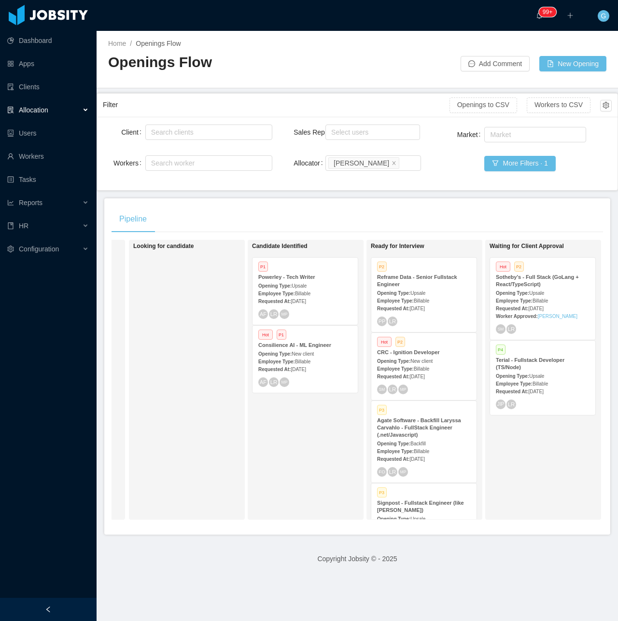
click at [440, 215] on div "Pipeline" at bounding box center [356, 219] width 491 height 27
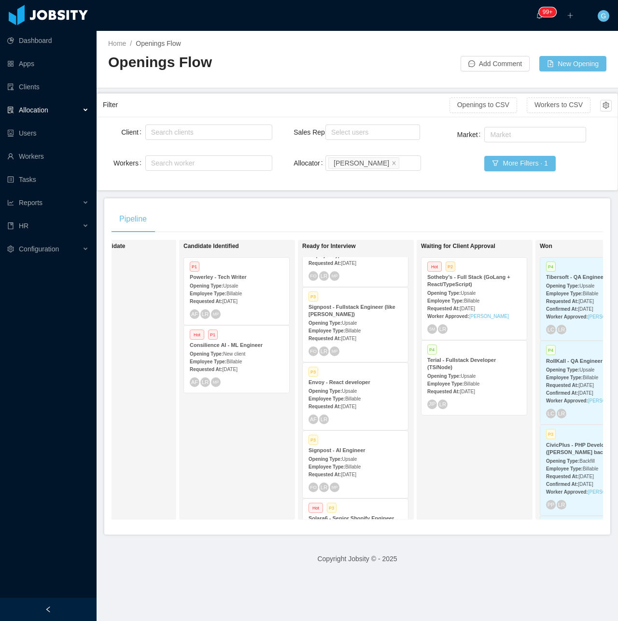
scroll to position [193, 0]
click at [351, 404] on div "Requested At: [DATE]" at bounding box center [355, 409] width 94 height 10
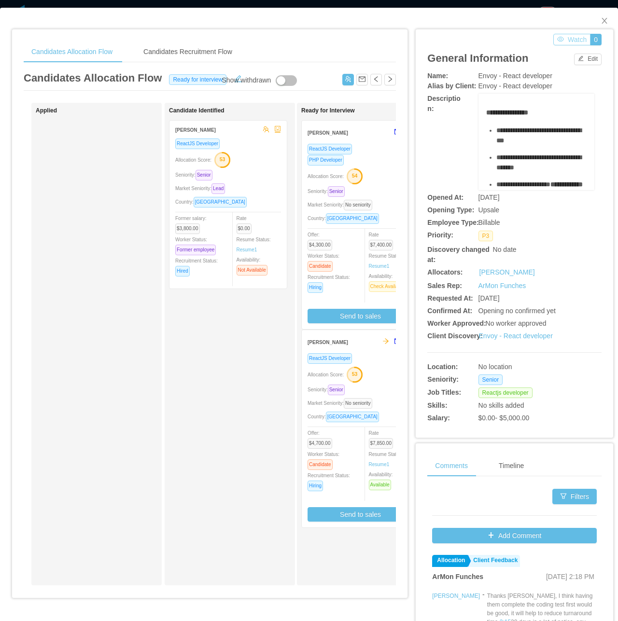
click at [555, 40] on button "Watch" at bounding box center [571, 40] width 37 height 12
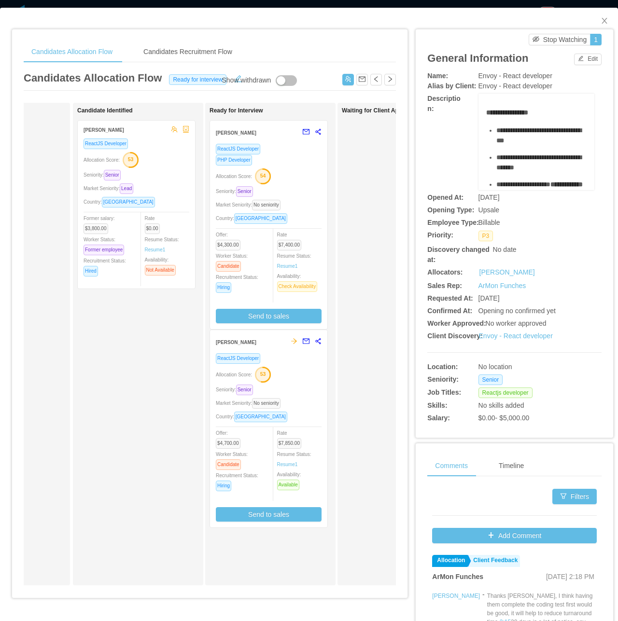
scroll to position [0, 101]
